Goal: Task Accomplishment & Management: Manage account settings

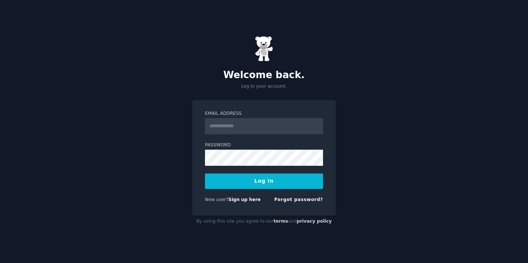
click at [248, 132] on input "Email Address" at bounding box center [264, 126] width 118 height 16
type input "**********"
click at [325, 140] on div "**********" at bounding box center [264, 158] width 144 height 116
click at [264, 168] on form "**********" at bounding box center [264, 157] width 118 height 95
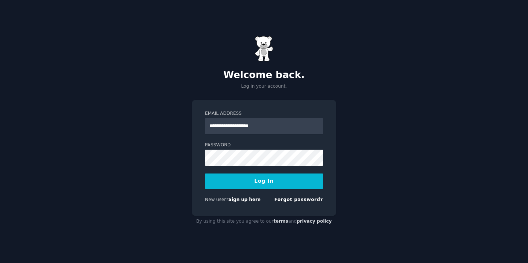
click at [231, 181] on button "Log In" at bounding box center [264, 181] width 118 height 15
click at [268, 126] on input "**********" at bounding box center [264, 126] width 118 height 16
click at [223, 177] on button "Log In" at bounding box center [264, 181] width 118 height 15
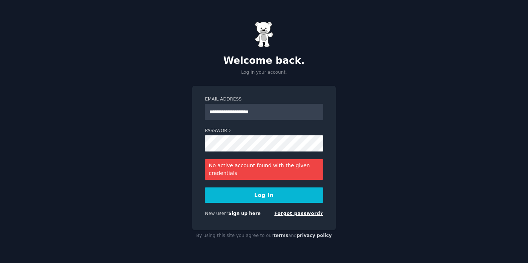
click at [299, 215] on link "Forgot password?" at bounding box center [298, 213] width 49 height 5
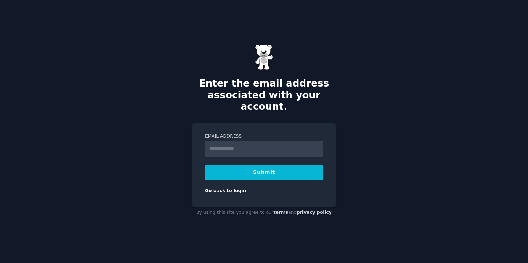
click at [270, 143] on input "Email Address" at bounding box center [264, 149] width 118 height 16
type input "**********"
click at [290, 165] on button "Submit" at bounding box center [264, 172] width 118 height 15
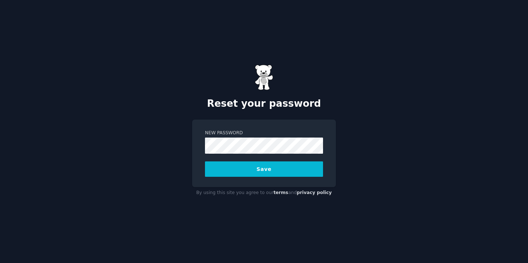
click at [222, 171] on button "Save" at bounding box center [264, 168] width 118 height 15
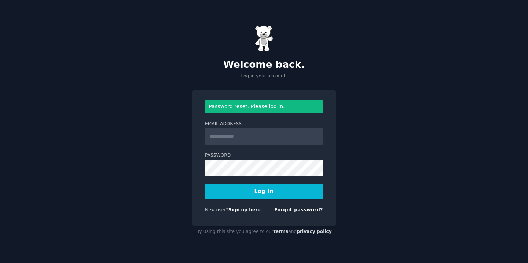
click at [277, 140] on input "Email Address" at bounding box center [264, 136] width 118 height 16
type input "**********"
click at [225, 194] on button "Log In" at bounding box center [264, 191] width 118 height 15
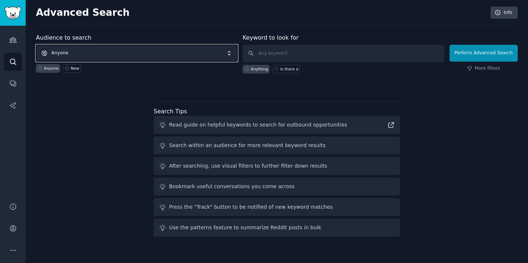
click at [106, 55] on span "Anyone" at bounding box center [137, 53] width 202 height 17
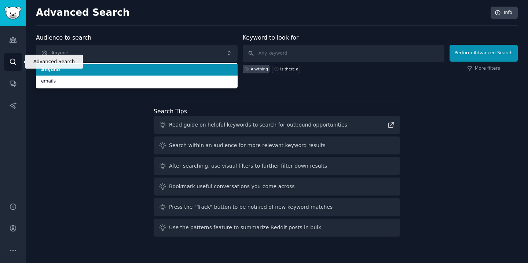
click at [10, 65] on icon "Sidebar" at bounding box center [13, 62] width 8 height 8
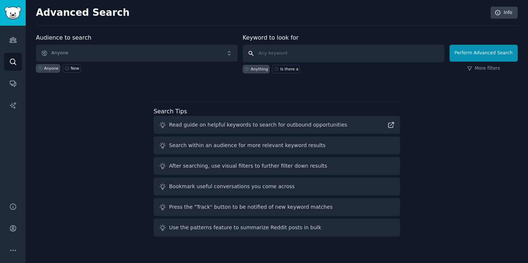
click at [258, 53] on input "text" at bounding box center [344, 54] width 202 height 18
click at [295, 55] on input "text" at bounding box center [344, 54] width 202 height 18
type input "slack search"
click at [422, 53] on input "slack search" at bounding box center [344, 54] width 202 height 18
click button "Perform Advanced Search" at bounding box center [484, 53] width 68 height 17
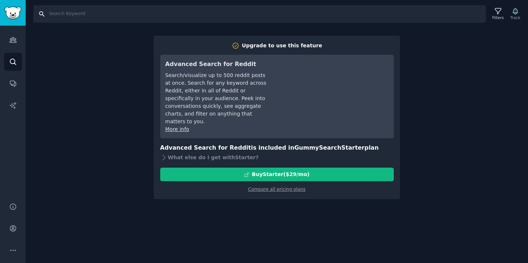
click at [71, 14] on input "Search" at bounding box center [259, 14] width 453 height 18
type input "slack search"
click at [15, 59] on icon "Sidebar" at bounding box center [13, 62] width 8 height 8
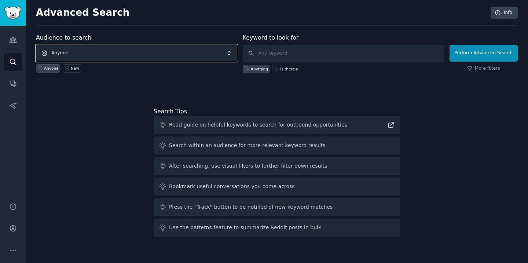
click at [111, 50] on span "Anyone" at bounding box center [137, 53] width 202 height 17
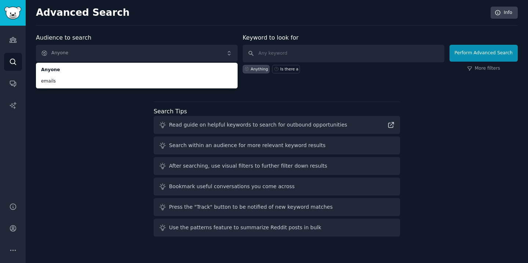
click at [117, 150] on div "Audience to search Anyone Anyone emails Anyone New Keyword to look for Anything…" at bounding box center [277, 136] width 482 height 206
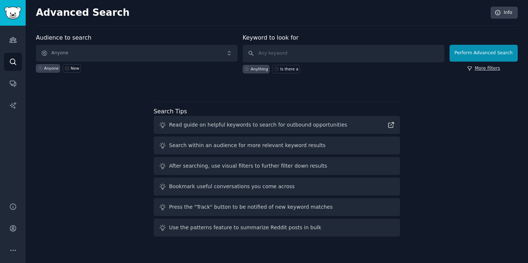
click at [487, 69] on link "More filters" at bounding box center [483, 68] width 33 height 7
click at [13, 37] on icon "Sidebar" at bounding box center [13, 39] width 7 height 5
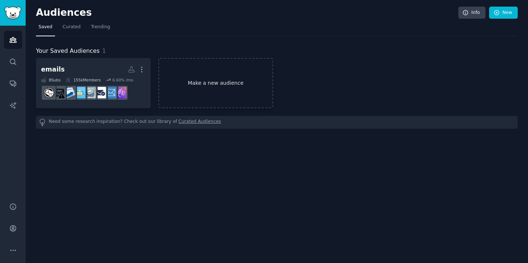
click at [221, 89] on link "Make a new audience" at bounding box center [216, 83] width 115 height 50
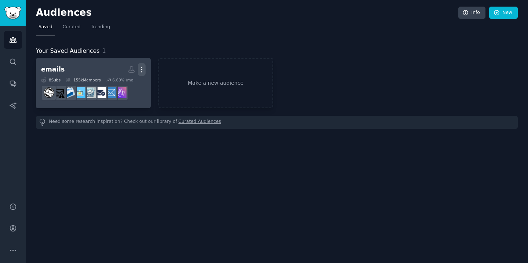
click at [145, 70] on icon "button" at bounding box center [142, 70] width 8 height 8
click at [125, 84] on p "Delete" at bounding box center [121, 85] width 17 height 8
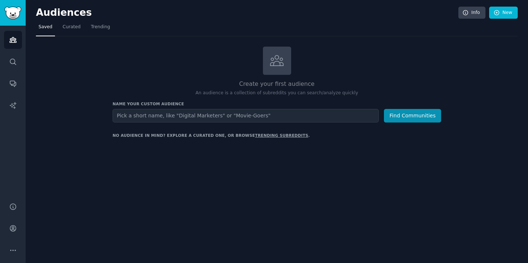
click at [201, 80] on h2 "Create your first audience" at bounding box center [277, 84] width 329 height 9
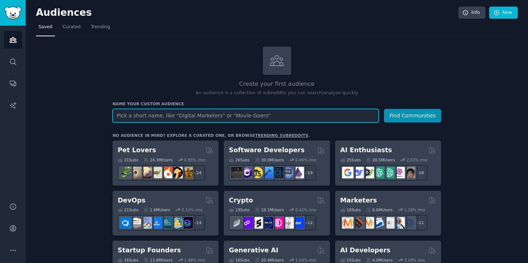
click at [269, 120] on input "text" at bounding box center [246, 116] width 266 height 14
paste input "slack search"
type input "slack"
click at [384, 109] on button "Find Communities" at bounding box center [412, 116] width 57 height 14
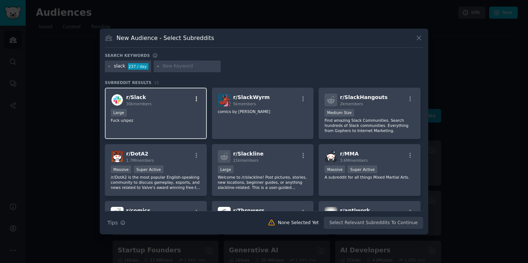
click at [196, 98] on icon "button" at bounding box center [196, 99] width 7 height 7
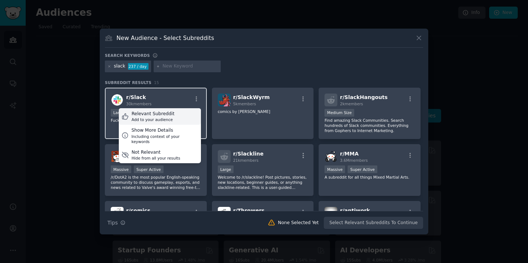
click at [172, 121] on div "Relevant Subreddit Add to your audience" at bounding box center [160, 116] width 82 height 17
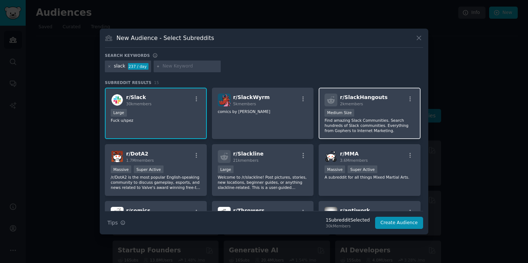
click at [378, 119] on p "Find amazing Slack Communities. Search hundreds of Slack communities. Everythin…" at bounding box center [370, 125] width 90 height 15
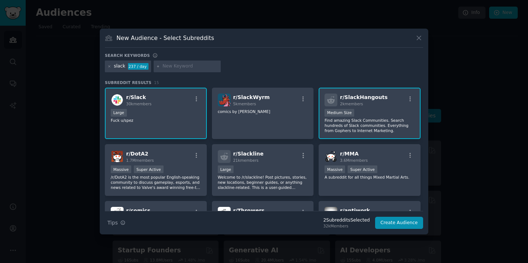
click at [175, 65] on input "text" at bounding box center [191, 66] width 56 height 7
click at [171, 67] on input "slackalternative" at bounding box center [191, 66] width 56 height 7
type input "slack alternative"
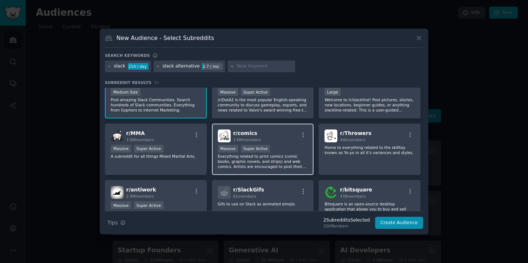
scroll to position [134, 0]
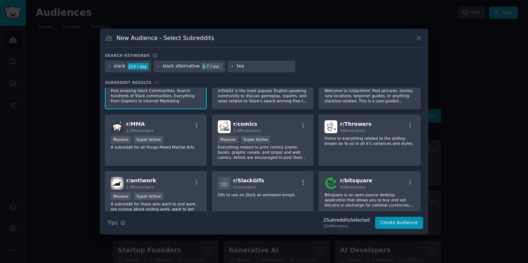
type input "team"
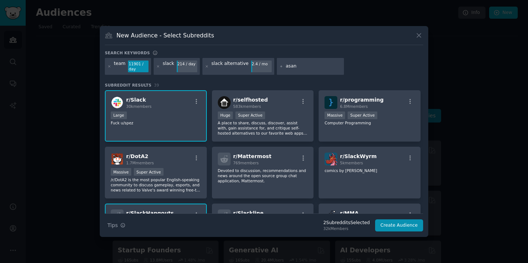
type input "asana"
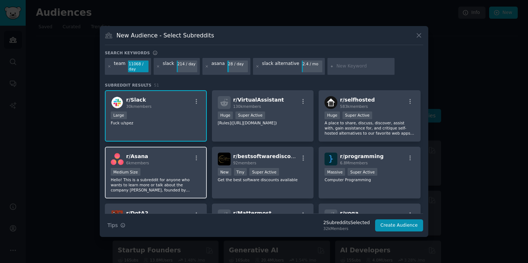
click at [172, 162] on div "r/ Asana 6k members" at bounding box center [156, 159] width 90 height 13
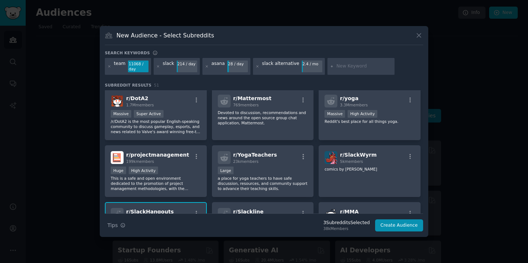
scroll to position [118, 0]
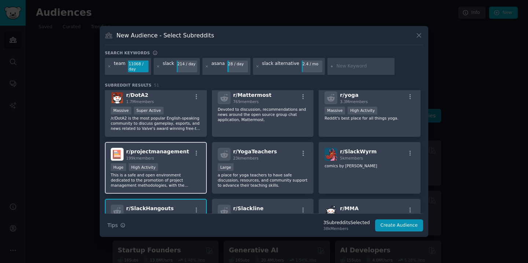
click at [174, 171] on div "Huge High Activity" at bounding box center [156, 167] width 90 height 9
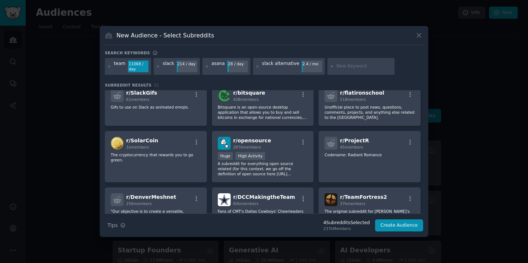
scroll to position [358, 0]
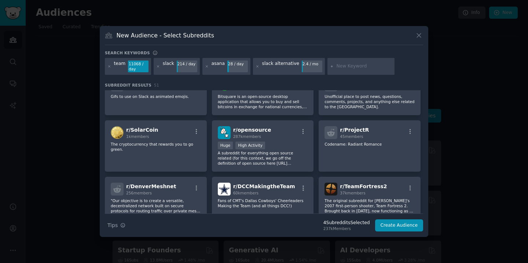
click at [336, 66] on input "text" at bounding box center [364, 66] width 56 height 7
type input "slack bot"
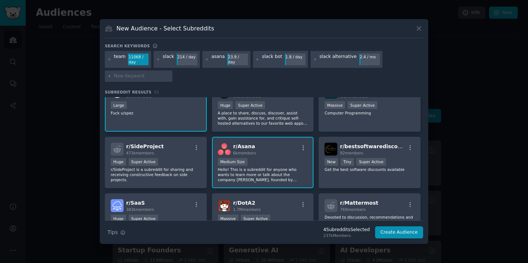
scroll to position [19, 0]
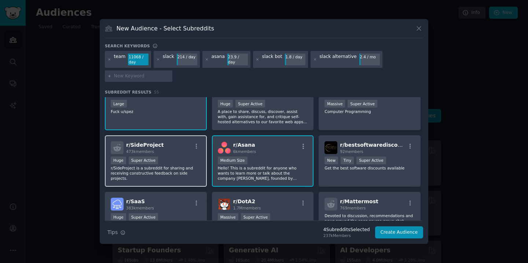
click at [182, 170] on p "r/SideProject is a subreddit for sharing and receiving constructive feedback on…" at bounding box center [156, 172] width 90 height 15
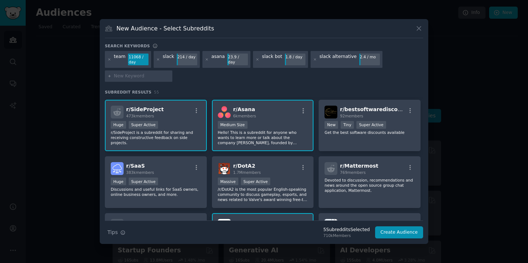
scroll to position [80, 0]
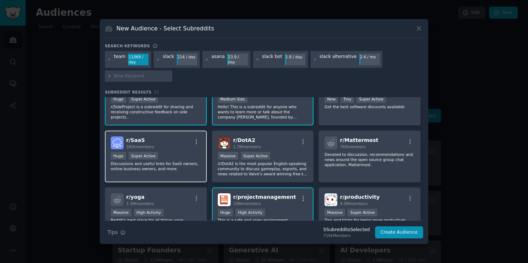
click at [199, 178] on div "r/ SaaS 383k members Huge Super Active Discussions and useful links for SaaS ow…" at bounding box center [156, 157] width 102 height 52
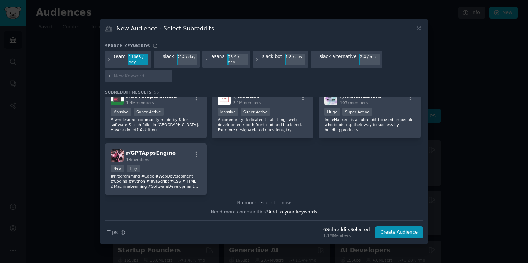
scroll to position [946, 0]
click at [124, 79] on input "text" at bounding box center [142, 76] width 56 height 7
type input "team management"
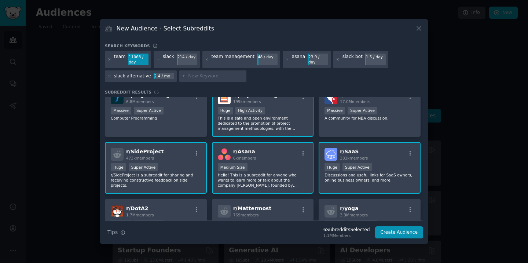
scroll to position [70, 0]
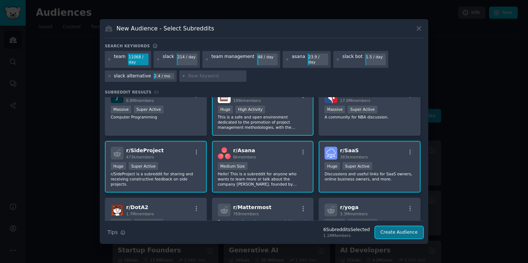
click at [400, 230] on button "Create Audience" at bounding box center [399, 232] width 48 height 12
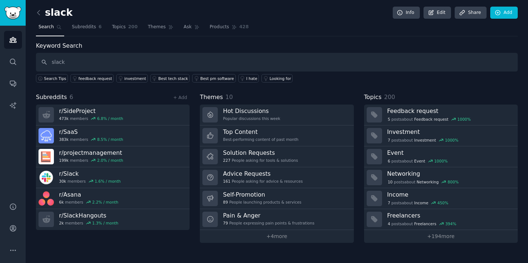
type input "slack"
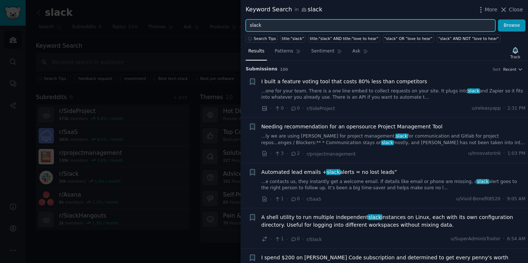
click at [315, 28] on input "slack" at bounding box center [371, 25] width 250 height 12
click at [498, 19] on button "Browse" at bounding box center [512, 25] width 28 height 12
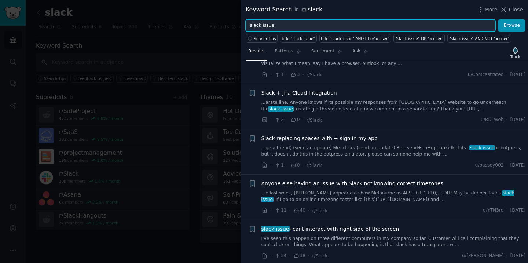
scroll to position [127, 0]
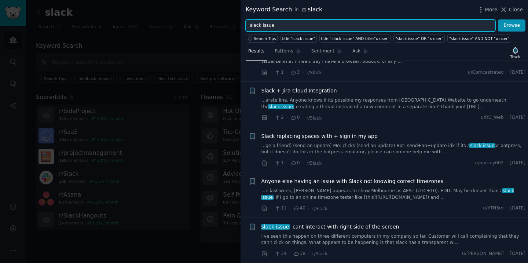
click at [268, 25] on input "slack issue" at bounding box center [371, 25] width 250 height 12
type input "slack management"
click at [498, 19] on button "Browse" at bounding box center [512, 25] width 28 height 12
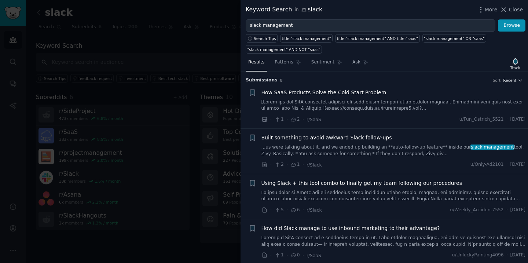
click at [362, 151] on link "...us were talking about it, and we ended up building an **auto-follow-up featu…" at bounding box center [394, 150] width 265 height 13
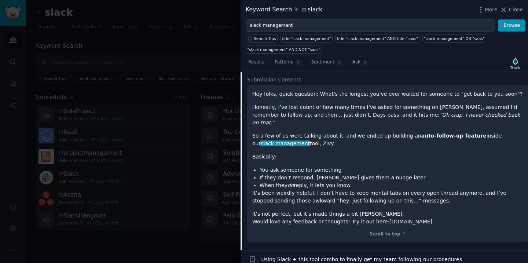
scroll to position [125, 0]
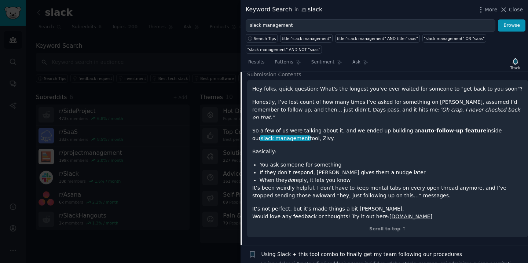
click at [214, 215] on div at bounding box center [264, 131] width 528 height 263
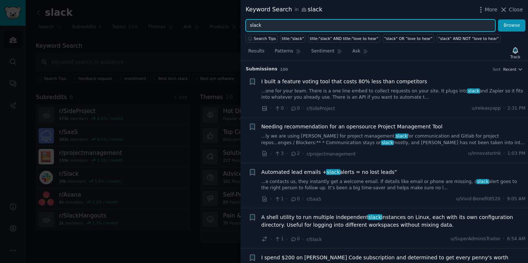
click at [305, 26] on input "slack" at bounding box center [371, 25] width 250 height 12
type input "slack managme"
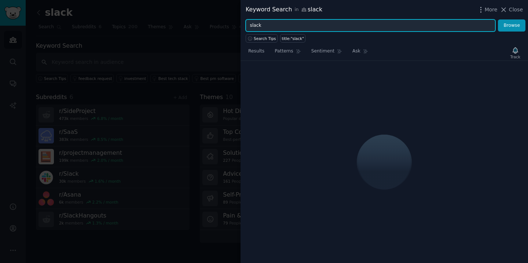
click at [305, 29] on input "slack" at bounding box center [371, 25] width 250 height 12
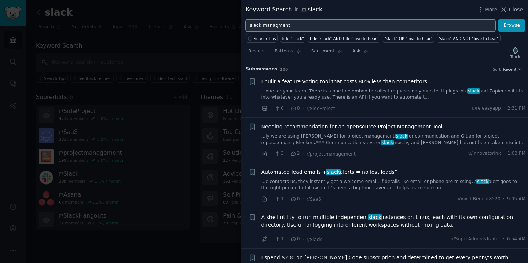
type input "slack managment"
click at [498, 19] on button "Browse" at bounding box center [512, 25] width 28 height 12
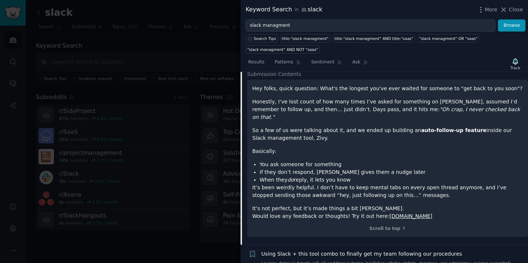
scroll to position [129, 0]
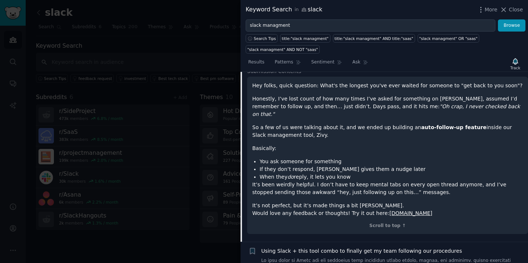
click at [357, 147] on div "Hey folks, quick question: What's the longest you've ever waited for someone to…" at bounding box center [387, 149] width 271 height 135
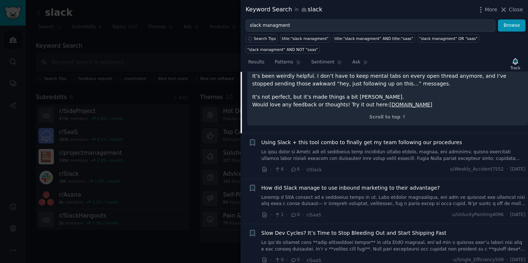
scroll to position [244, 0]
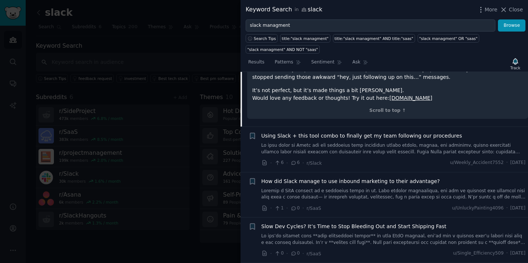
click at [367, 91] on p "It’s not perfect, but it’s made things a bit saner. Would love any feedback or …" at bounding box center [387, 94] width 271 height 15
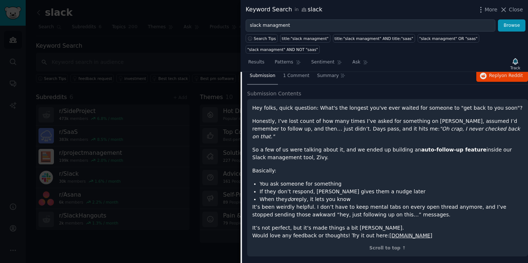
scroll to position [97, 0]
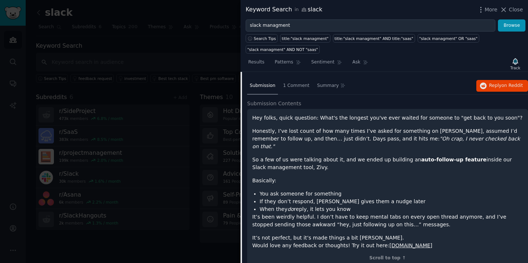
click at [281, 105] on span "Submission Contents" at bounding box center [274, 104] width 54 height 8
click at [288, 87] on span "1 Comment" at bounding box center [296, 86] width 26 height 7
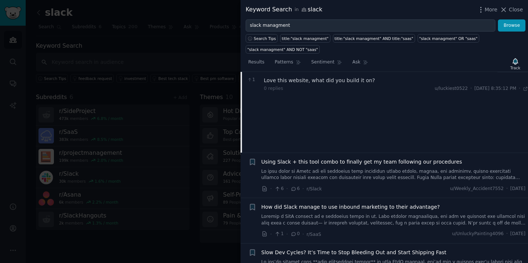
scroll to position [133, 0]
click at [363, 169] on link at bounding box center [394, 173] width 265 height 13
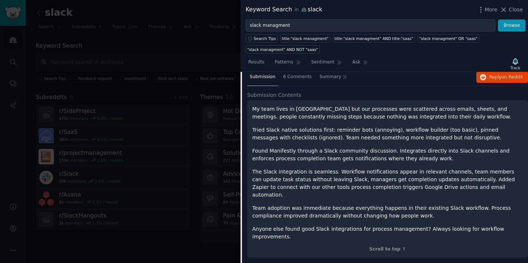
scroll to position [151, 0]
click at [285, 150] on p "Found Manifestly through a Slack community discussion. Integrates directly into…" at bounding box center [387, 154] width 271 height 15
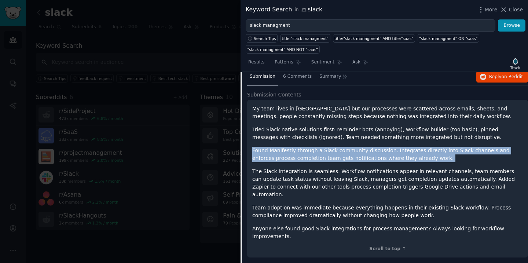
click at [285, 150] on p "Found Manifestly through a Slack community discussion. Integrates directly into…" at bounding box center [387, 154] width 271 height 15
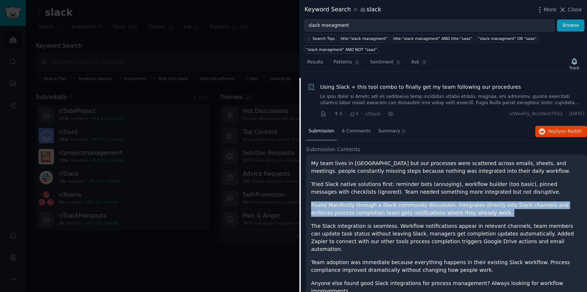
scroll to position [98, 0]
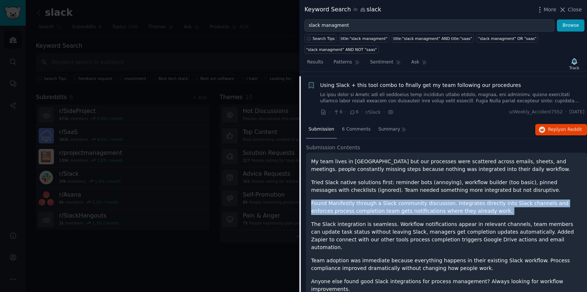
click at [343, 202] on p "Found Manifestly through a Slack community discussion. Integrates directly into…" at bounding box center [446, 207] width 271 height 15
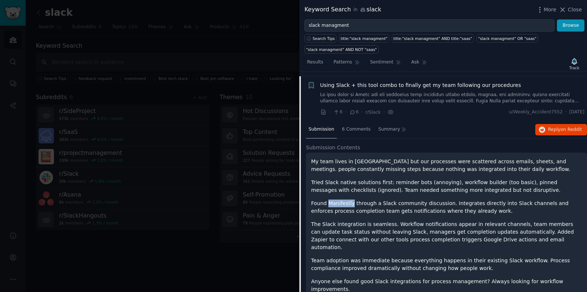
click at [343, 202] on p "Found Manifestly through a Slack community discussion. Integrates directly into…" at bounding box center [446, 207] width 271 height 15
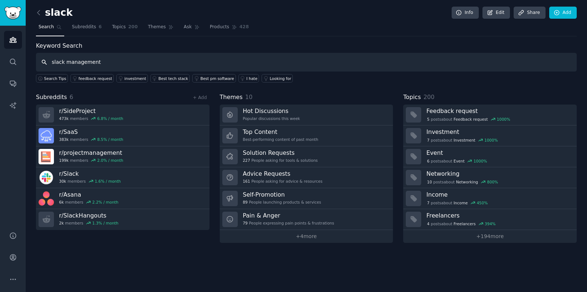
type input "slack management"
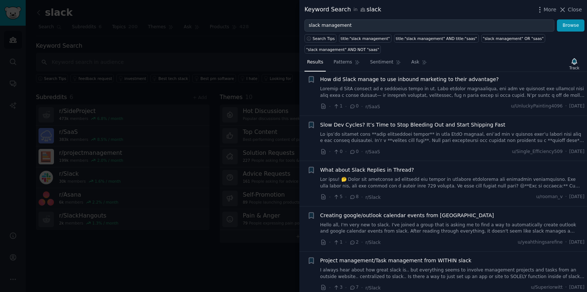
scroll to position [151, 0]
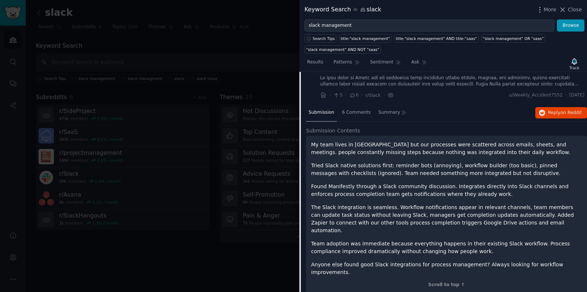
scroll to position [119, 0]
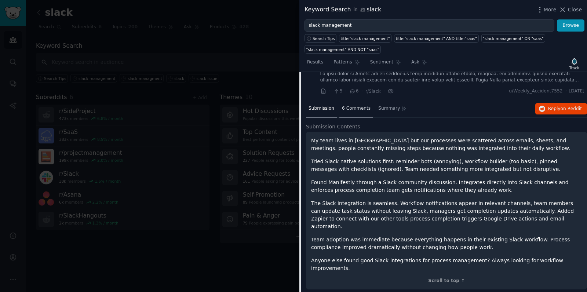
click at [355, 109] on span "6 Comments" at bounding box center [356, 108] width 29 height 7
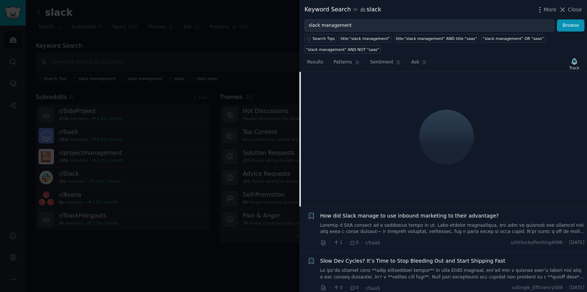
scroll to position [170, 0]
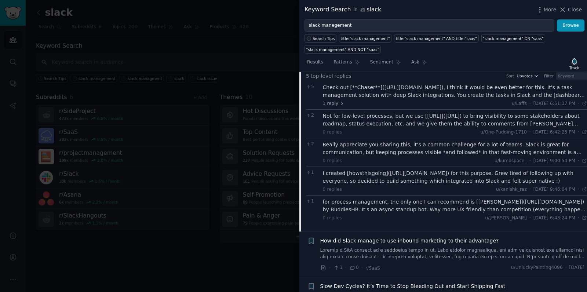
click at [389, 89] on div "Check out [**Chaser**](https://www.trychaser.com/?utm_source=reddit&utm_medium=…" at bounding box center [455, 91] width 265 height 15
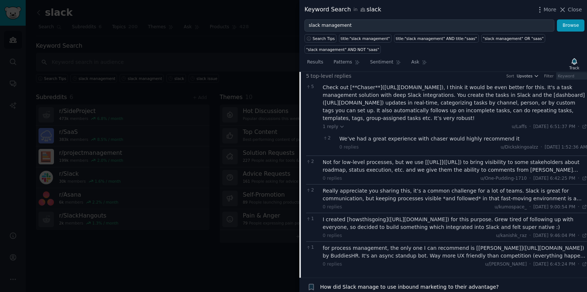
click at [416, 86] on div "Check out [**Chaser**](https://www.trychaser.com/?utm_source=reddit&utm_medium=…" at bounding box center [455, 103] width 265 height 39
drag, startPoint x: 416, startPoint y: 86, endPoint x: 436, endPoint y: 86, distance: 19.5
click at [436, 86] on div "Check out [**Chaser**](https://www.trychaser.com/?utm_source=reddit&utm_medium=…" at bounding box center [455, 103] width 265 height 39
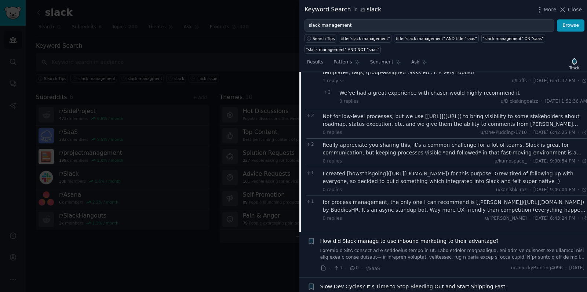
scroll to position [218, 0]
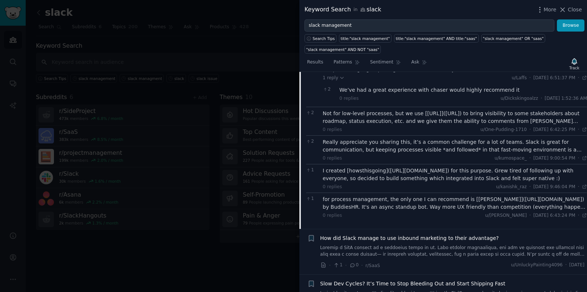
click at [425, 119] on div "Not for low-level processes, but we use [withluna.ai](http://withluna.ai) to br…" at bounding box center [455, 117] width 265 height 15
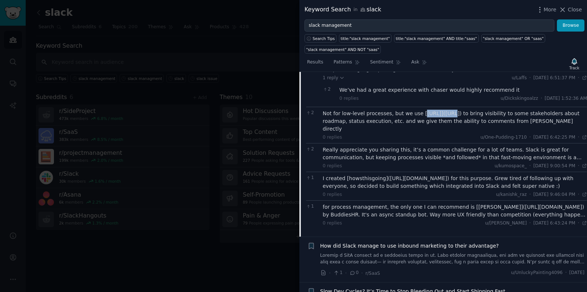
drag, startPoint x: 425, startPoint y: 119, endPoint x: 441, endPoint y: 119, distance: 16.1
click at [441, 119] on div "Not for low-level processes, but we use [withluna.ai](http://withluna.ai) to br…" at bounding box center [455, 121] width 265 height 23
click at [407, 175] on div "I created [howsthisgoing](http://howsthisgoing.com) for this purpose. Grew tire…" at bounding box center [455, 182] width 265 height 15
drag, startPoint x: 407, startPoint y: 174, endPoint x: 435, endPoint y: 175, distance: 28.3
click at [435, 175] on div "I created [howsthisgoing](http://howsthisgoing.com) for this purpose. Grew tire…" at bounding box center [455, 182] width 265 height 15
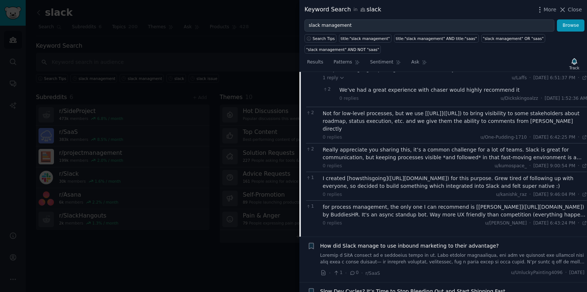
click at [505, 204] on div "for process management, the only one I can recommend is [Stany](https://buddies…" at bounding box center [455, 210] width 265 height 15
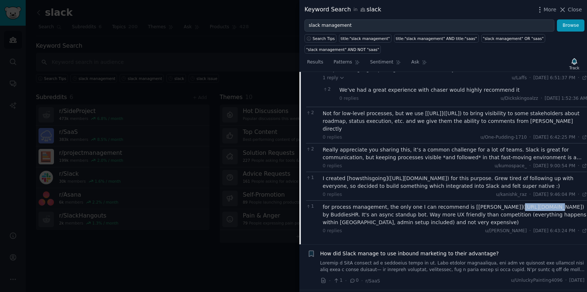
drag, startPoint x: 505, startPoint y: 204, endPoint x: 524, endPoint y: 204, distance: 19.1
click at [524, 204] on div "for process management, the only one I can recommend is [Stany](https://buddies…" at bounding box center [455, 214] width 265 height 23
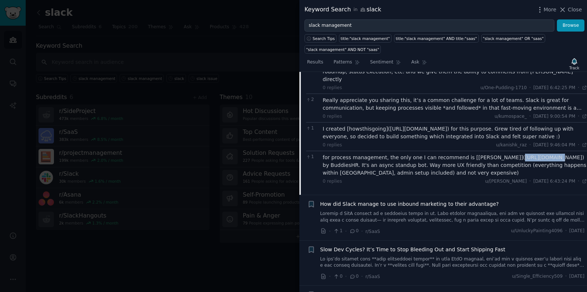
scroll to position [268, 0]
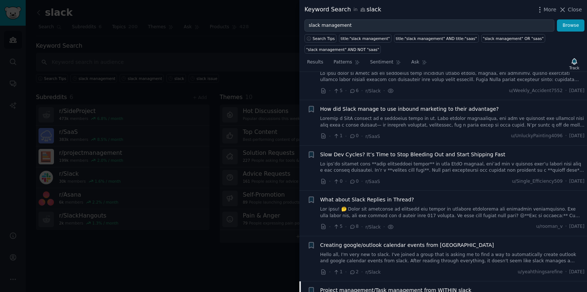
scroll to position [261, 0]
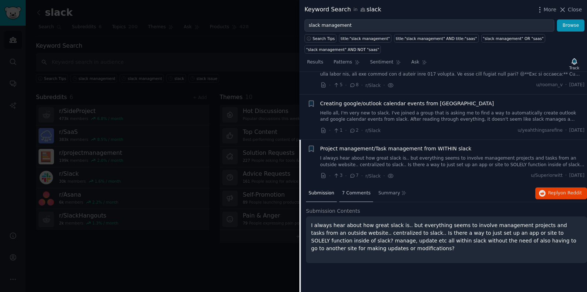
click at [356, 193] on div "7 Comments" at bounding box center [356, 194] width 34 height 18
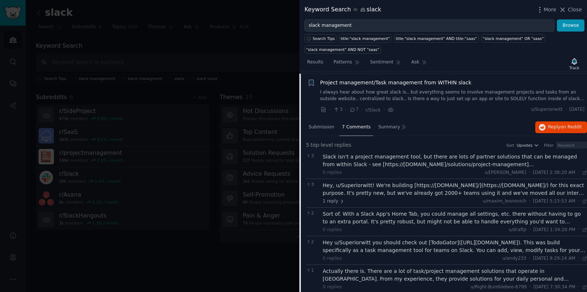
scroll to position [332, 0]
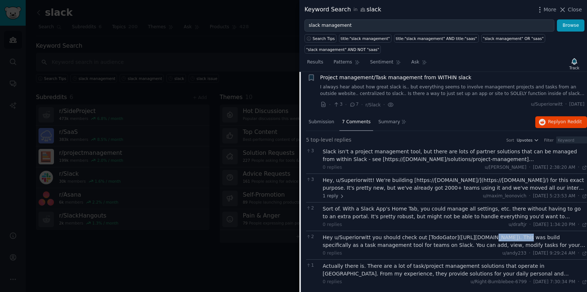
drag, startPoint x: 480, startPoint y: 232, endPoint x: 514, endPoint y: 234, distance: 34.5
click at [514, 234] on div "Hey u/Superiorwitt you should check out [TodoGator]([URL][DOMAIN_NAME]). This w…" at bounding box center [455, 241] width 265 height 15
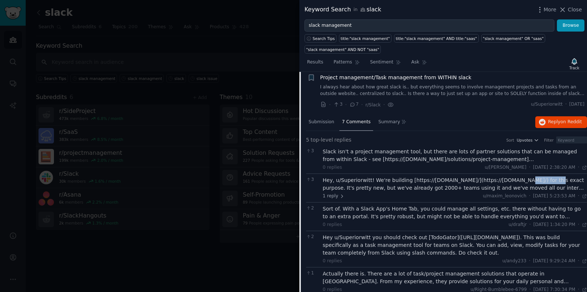
drag, startPoint x: 512, startPoint y: 176, endPoint x: 549, endPoint y: 177, distance: 37.1
click at [549, 177] on div "Hey, u/Superiorwitt! We're building [https://[DOMAIN_NAME]/](https://[DOMAIN_NA…" at bounding box center [455, 184] width 265 height 15
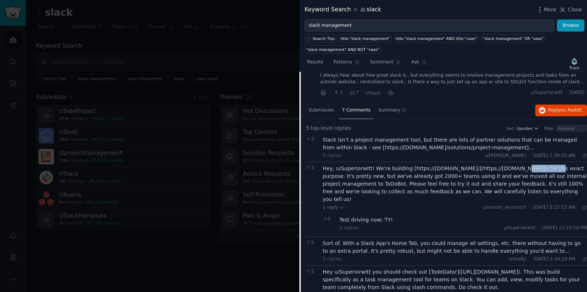
scroll to position [342, 0]
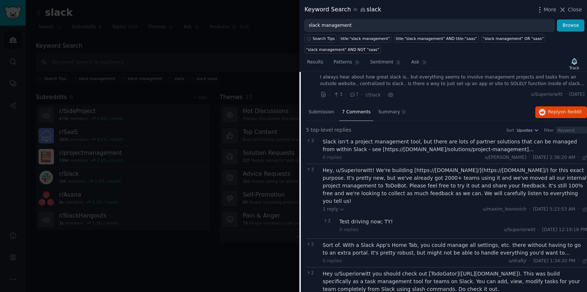
click at [494, 146] on div "Slack isn't a project management tool, but there are lots of partner solutions …" at bounding box center [455, 145] width 265 height 15
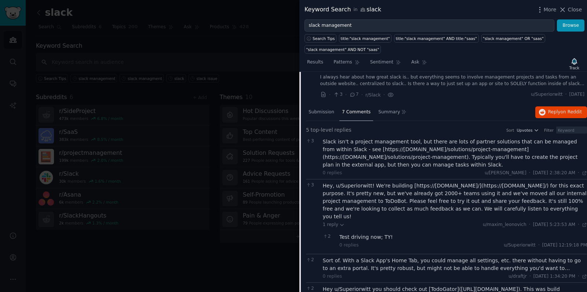
click at [459, 148] on div "Slack isn't a project management tool, but there are lots of partner solutions …" at bounding box center [455, 153] width 265 height 31
drag, startPoint x: 459, startPoint y: 148, endPoint x: 360, endPoint y: 149, distance: 99.1
click at [360, 149] on div "Slack isn't a project management tool, but there are lots of partner solutions …" at bounding box center [455, 153] width 265 height 31
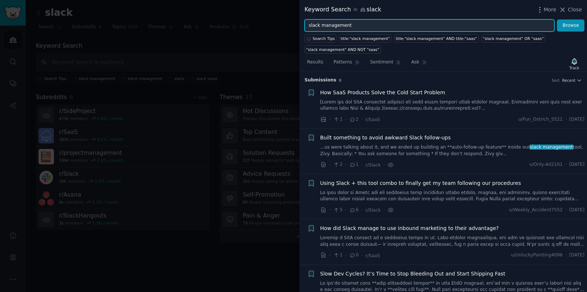
click at [347, 26] on input "slack management" at bounding box center [430, 25] width 250 height 12
click at [557, 19] on button "Browse" at bounding box center [571, 25] width 28 height 12
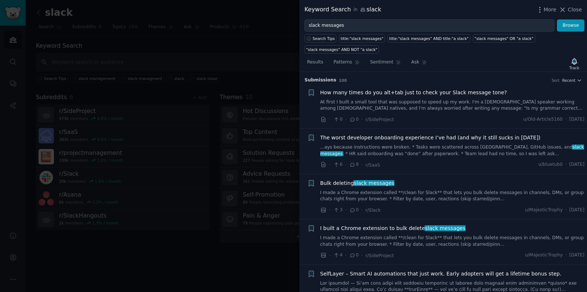
click at [462, 106] on link "At first I built a small tool that was supposed to speed up my work. I'm a non-…" at bounding box center [452, 105] width 265 height 13
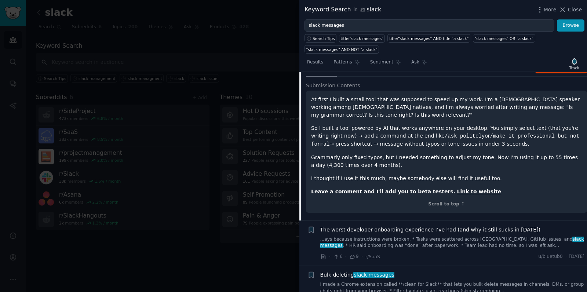
scroll to position [79, 0]
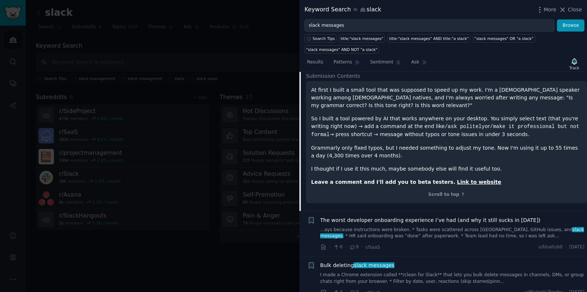
click at [457, 180] on strong "Link to website" at bounding box center [479, 182] width 44 height 6
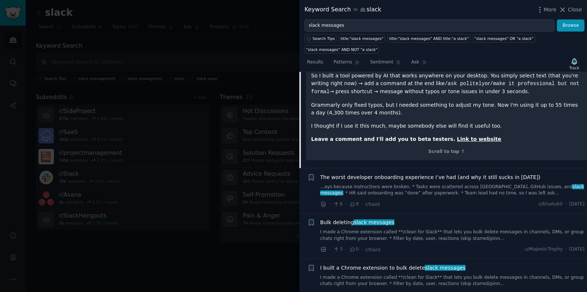
scroll to position [125, 0]
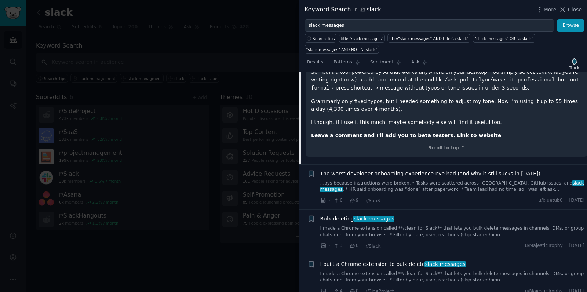
click at [462, 188] on link "...ays because instructions were broken. * Tasks were scattered across Jira, Gi…" at bounding box center [452, 186] width 265 height 13
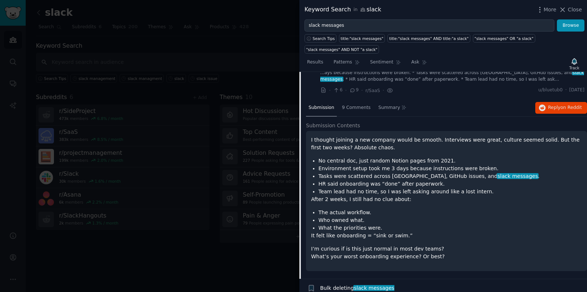
scroll to position [54, 0]
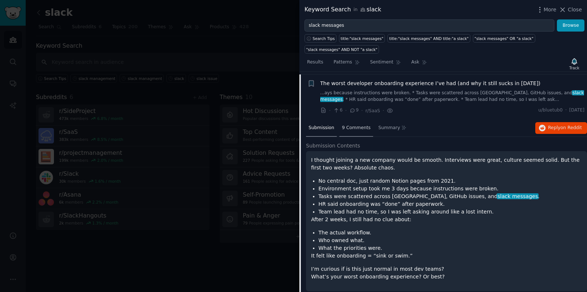
click at [347, 128] on span "9 Comments" at bounding box center [356, 128] width 29 height 7
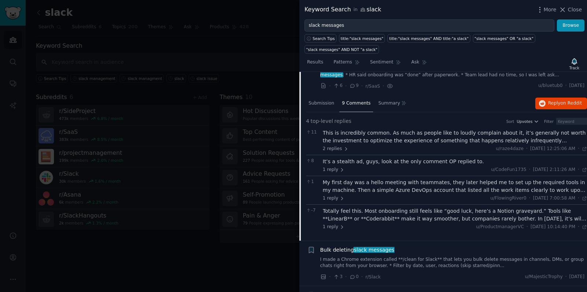
scroll to position [80, 0]
click at [396, 137] on div "This is incredibly common. As much as people like to loudly complain about it, …" at bounding box center [455, 135] width 265 height 15
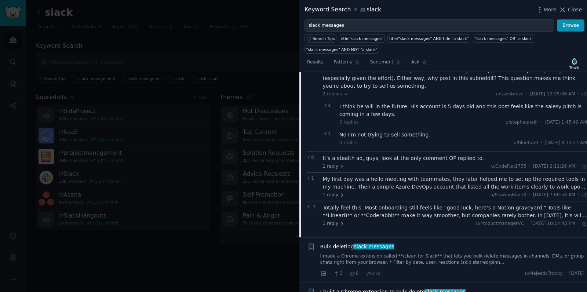
scroll to position [149, 0]
click at [401, 213] on div "Totally feel this. Most onboarding still feels like “good luck, here’s a Notion…" at bounding box center [455, 211] width 265 height 15
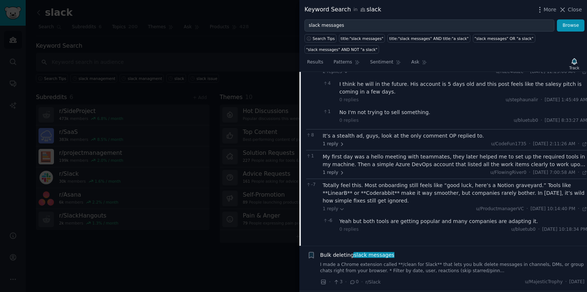
scroll to position [172, 0]
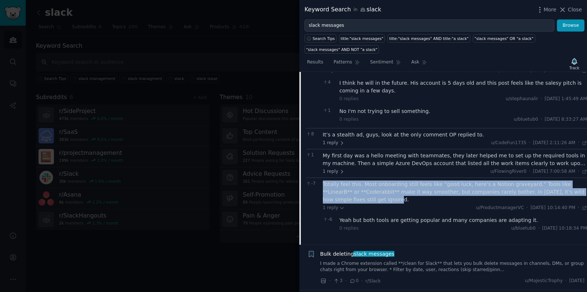
drag, startPoint x: 346, startPoint y: 198, endPoint x: 323, endPoint y: 182, distance: 27.9
click at [323, 182] on div "Totally feel this. Most onboarding still feels like “good luck, here’s a Notion…" at bounding box center [455, 192] width 265 height 23
copy div "Totally feel this. Most onboarding still feels like “good luck, here’s a Notion…"
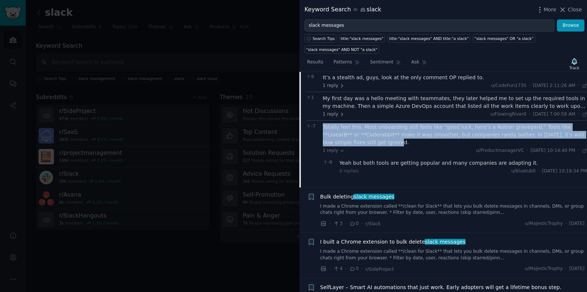
click at [436, 208] on link "I made a Chrome extension called **/clean for Slack** that lets you bulk delete…" at bounding box center [452, 209] width 265 height 13
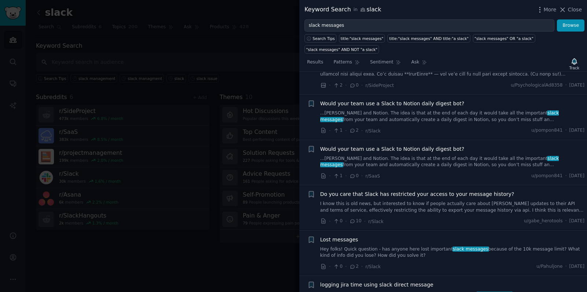
scroll to position [419, 0]
click at [405, 157] on link "...ts Slack and Notion. The idea is that at the end of each day it would take a…" at bounding box center [452, 160] width 265 height 13
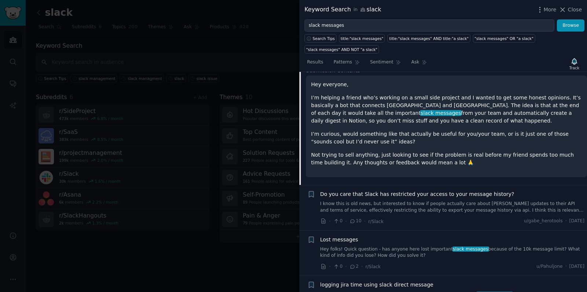
scroll to position [359, 0]
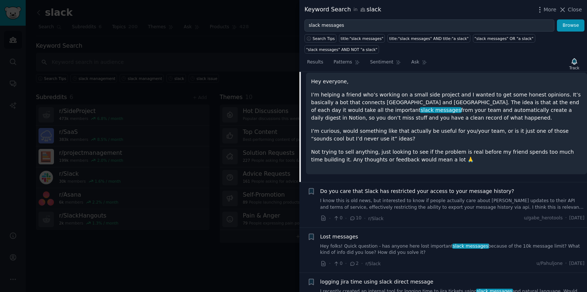
click at [401, 246] on link "Hey folks! Quick question - has anyone here lost important slack messages becau…" at bounding box center [452, 249] width 265 height 13
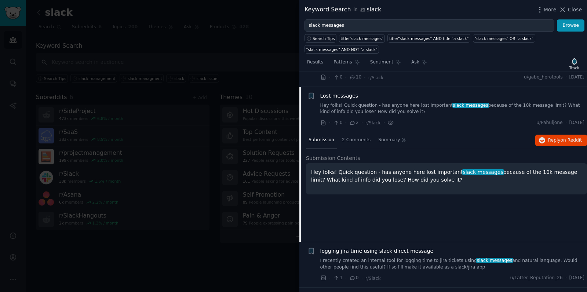
scroll to position [372, 0]
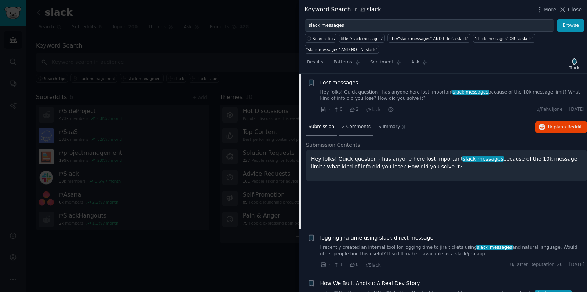
click at [361, 120] on div "2 Comments" at bounding box center [356, 128] width 34 height 18
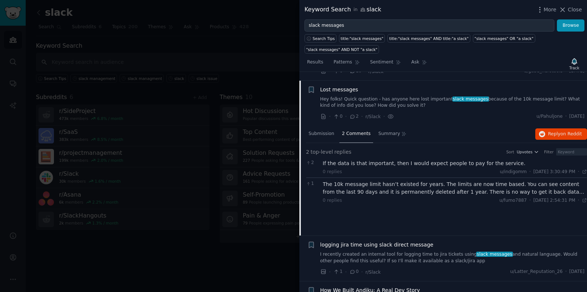
scroll to position [365, 0]
click at [423, 186] on div "The 10k message limit hasn’t existed for years. The limits are now time based. …" at bounding box center [455, 188] width 265 height 15
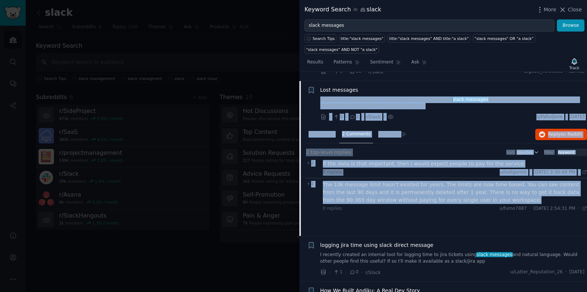
drag, startPoint x: 482, startPoint y: 200, endPoint x: 321, endPoint y: 97, distance: 191.3
click at [320, 97] on div "+ Lost messages Hey folks! Quick question - has anyone here lost important slac…" at bounding box center [443, 159] width 288 height 156
copy div "Hey folks! Quick question - has anyone here lost important slack messages becau…"
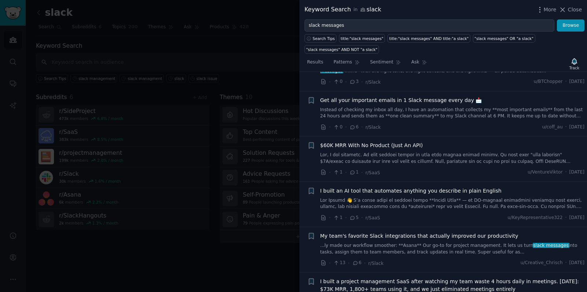
scroll to position [735, 0]
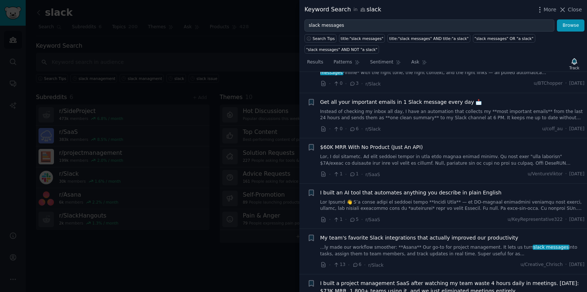
click at [432, 204] on link at bounding box center [452, 205] width 265 height 13
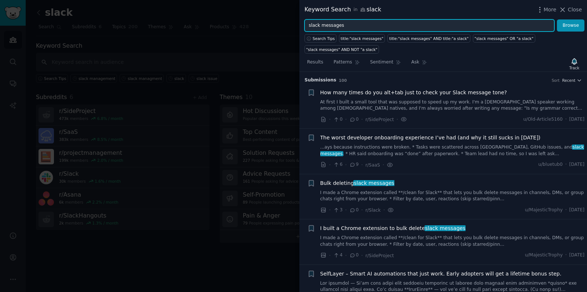
click at [333, 25] on input "slack messages" at bounding box center [430, 25] width 250 height 12
click at [557, 19] on button "Browse" at bounding box center [571, 25] width 28 height 12
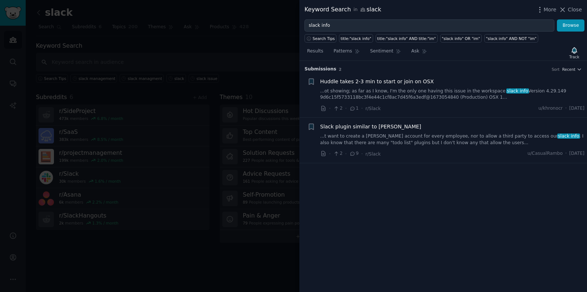
click at [422, 90] on link "...ot showing; as far as I know, I'm the only one having this issue in the work…" at bounding box center [452, 94] width 265 height 13
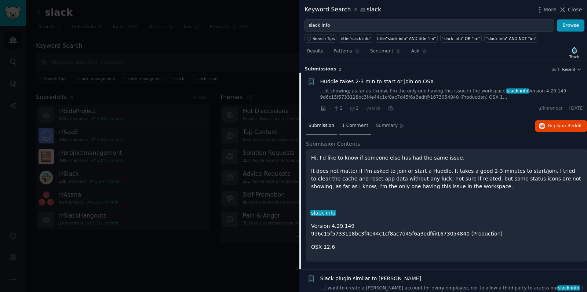
click at [359, 125] on span "1 Comment" at bounding box center [355, 126] width 26 height 7
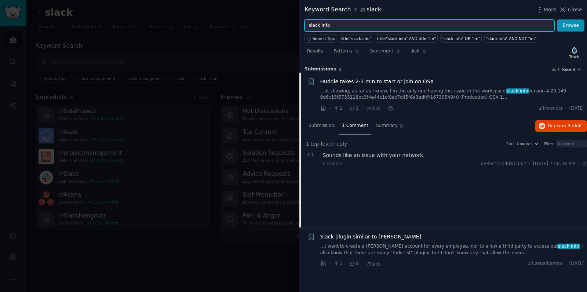
click at [354, 23] on input "slack info" at bounding box center [430, 25] width 250 height 12
click at [557, 19] on button "Browse" at bounding box center [571, 25] width 28 height 12
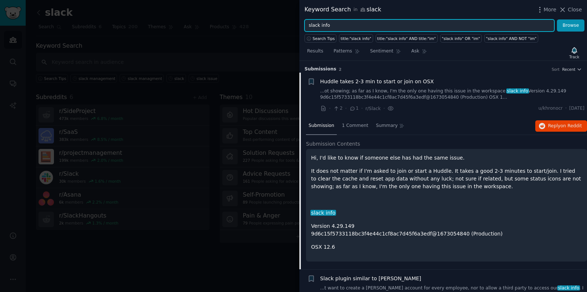
scroll to position [21, 0]
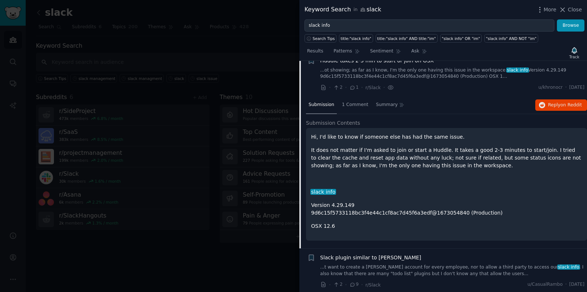
click at [428, 264] on link "...t want to create a Trello account for every employee, nor to allow a third p…" at bounding box center [452, 270] width 265 height 13
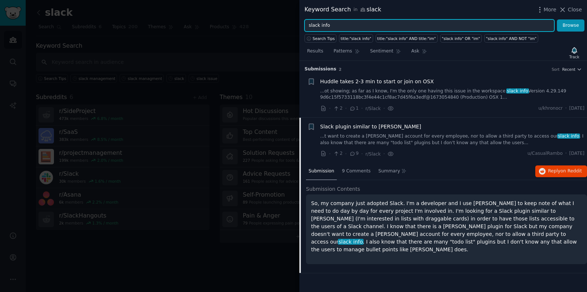
click at [323, 25] on input "slack info" at bounding box center [430, 25] width 250 height 12
type input "slack digest"
click at [557, 19] on button "Browse" at bounding box center [571, 25] width 28 height 12
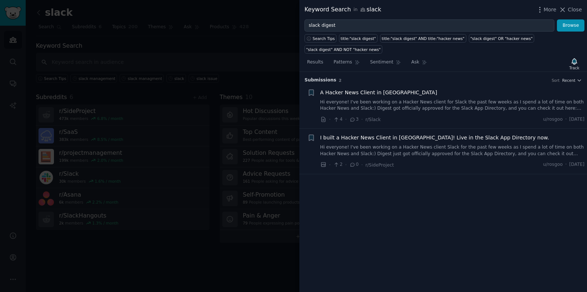
click at [428, 103] on link "Hi everyone! I've been working on a Hacker News client for Slack the past few w…" at bounding box center [452, 105] width 265 height 13
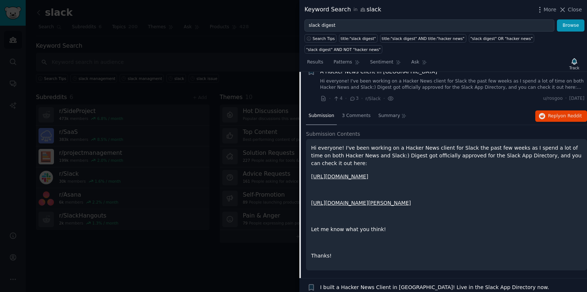
scroll to position [22, 0]
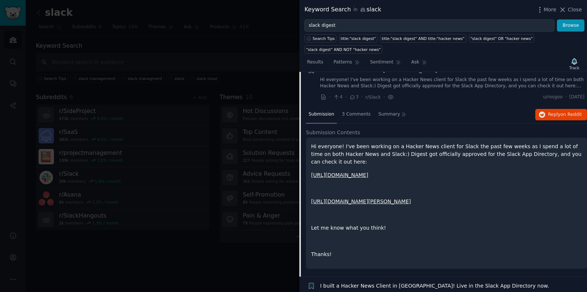
click at [368, 174] on link "https://slack.com/apps/A0187LHV5QC-digest/" at bounding box center [339, 175] width 57 height 6
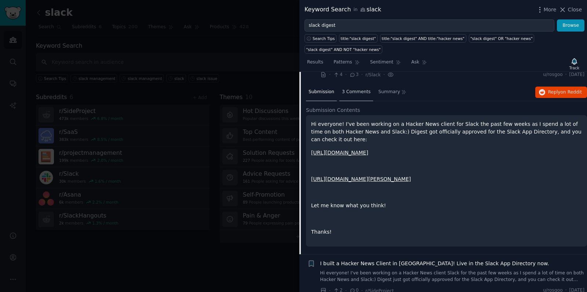
click at [361, 93] on span "3 Comments" at bounding box center [356, 92] width 29 height 7
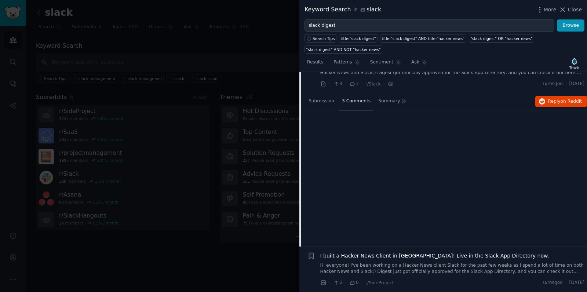
scroll to position [0, 0]
